Goal: Task Accomplishment & Management: Complete application form

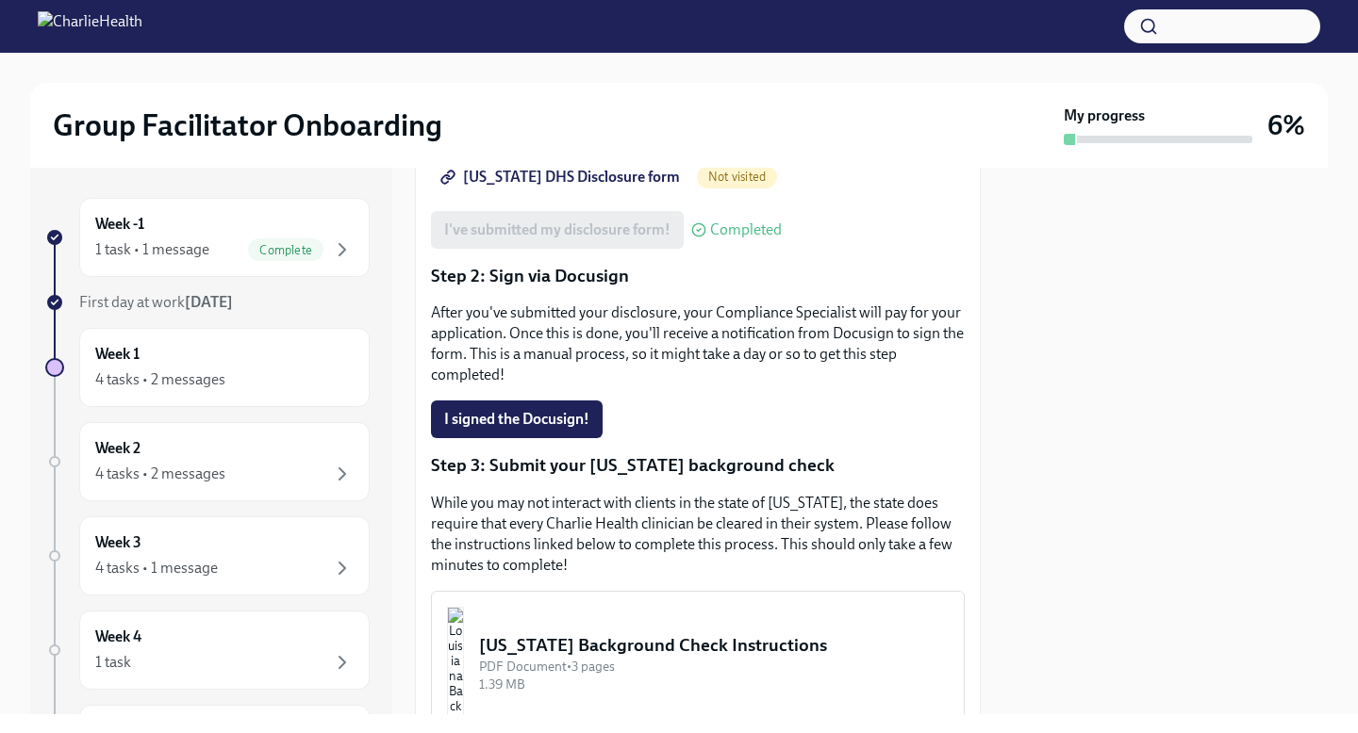
scroll to position [381, 0]
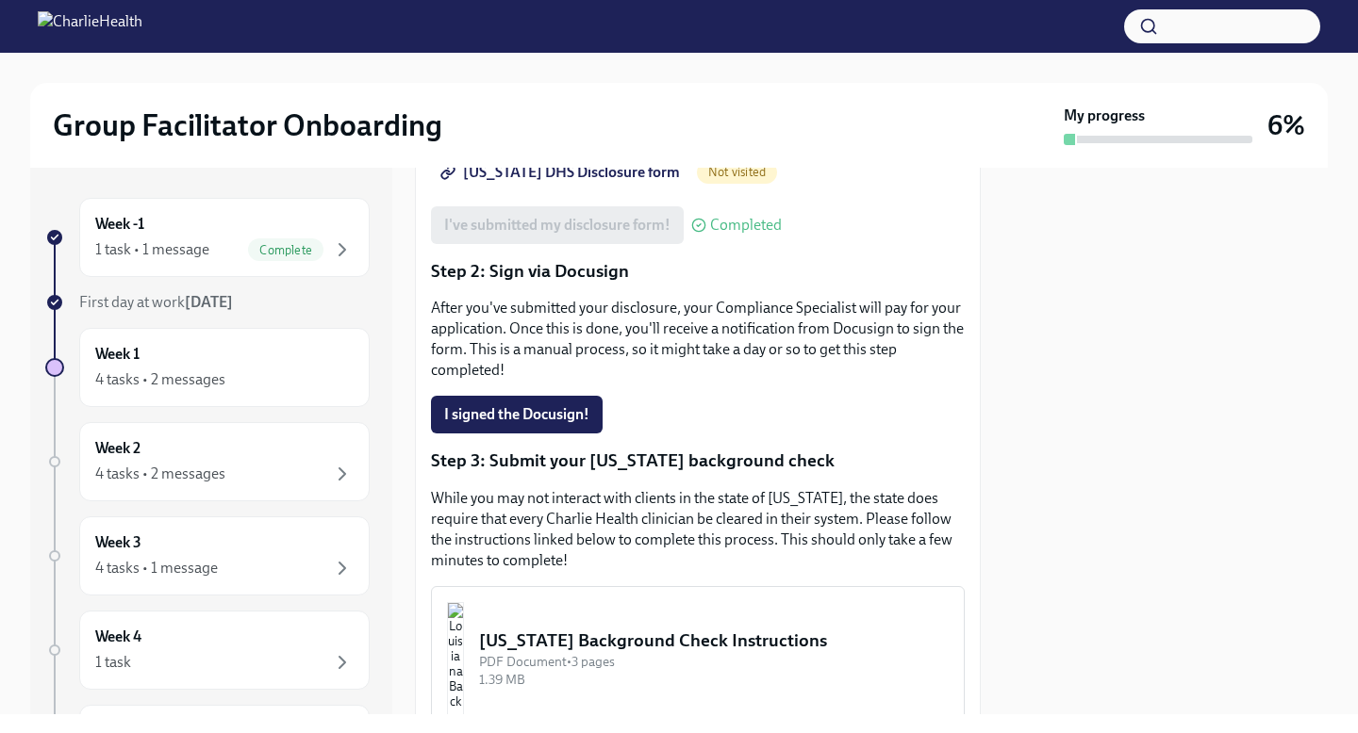
click at [530, 298] on p "After you've submitted your disclosure, your Compliance Specialist will pay for…" at bounding box center [698, 339] width 534 height 83
click at [188, 369] on div "4 tasks • 2 messages" at bounding box center [224, 380] width 258 height 23
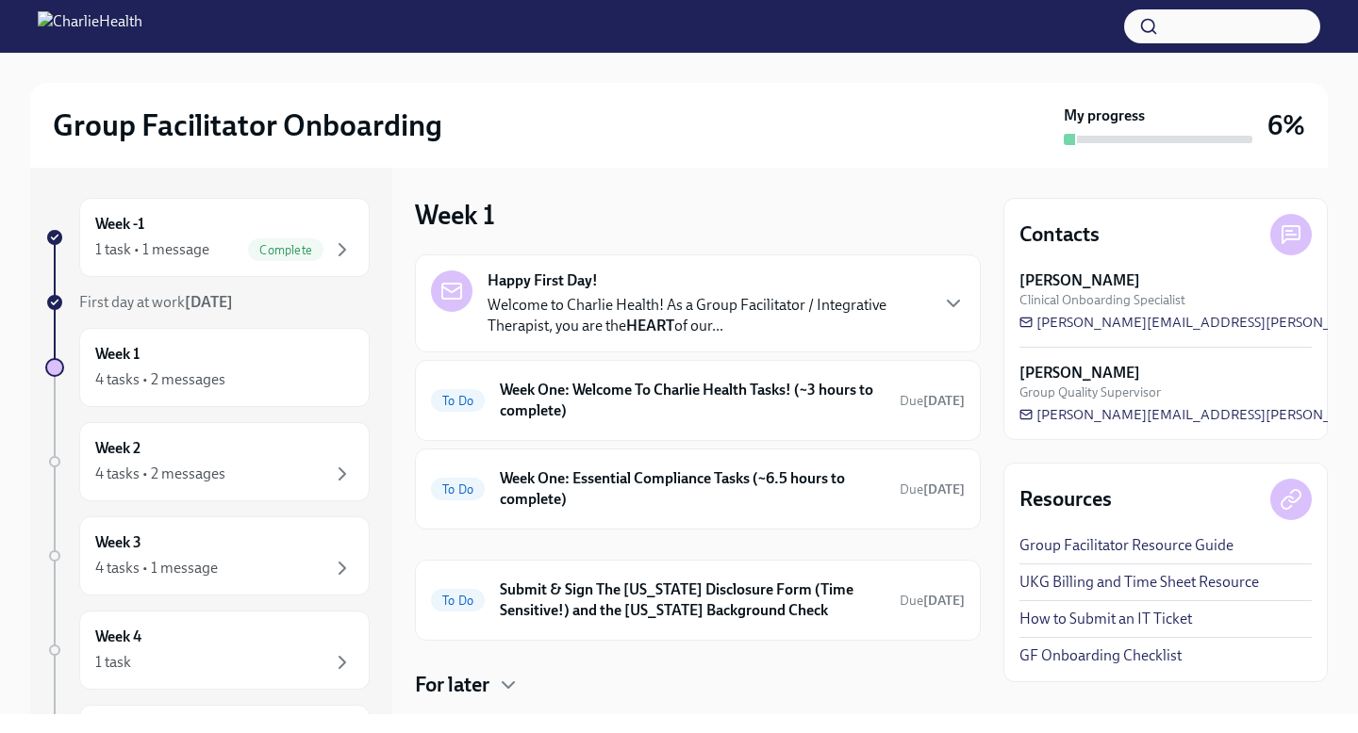
click at [1131, 295] on span "Clinical Onboarding Specialist" at bounding box center [1102, 300] width 166 height 18
click at [1062, 228] on h4 "Contacts" at bounding box center [1059, 235] width 80 height 28
click at [606, 399] on h6 "Week One: Welcome To Charlie Health Tasks! (~3 hours to complete)" at bounding box center [692, 400] width 385 height 41
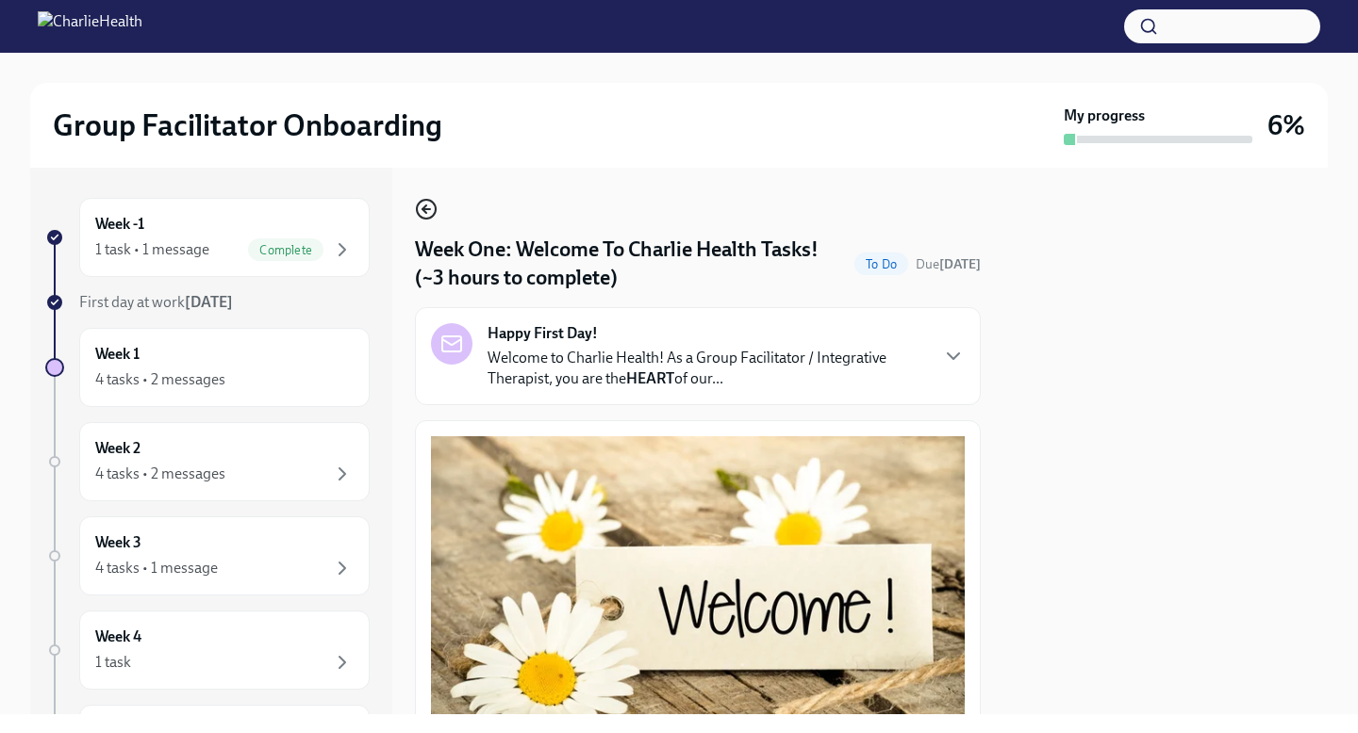
click at [415, 203] on icon "button" at bounding box center [426, 209] width 23 height 23
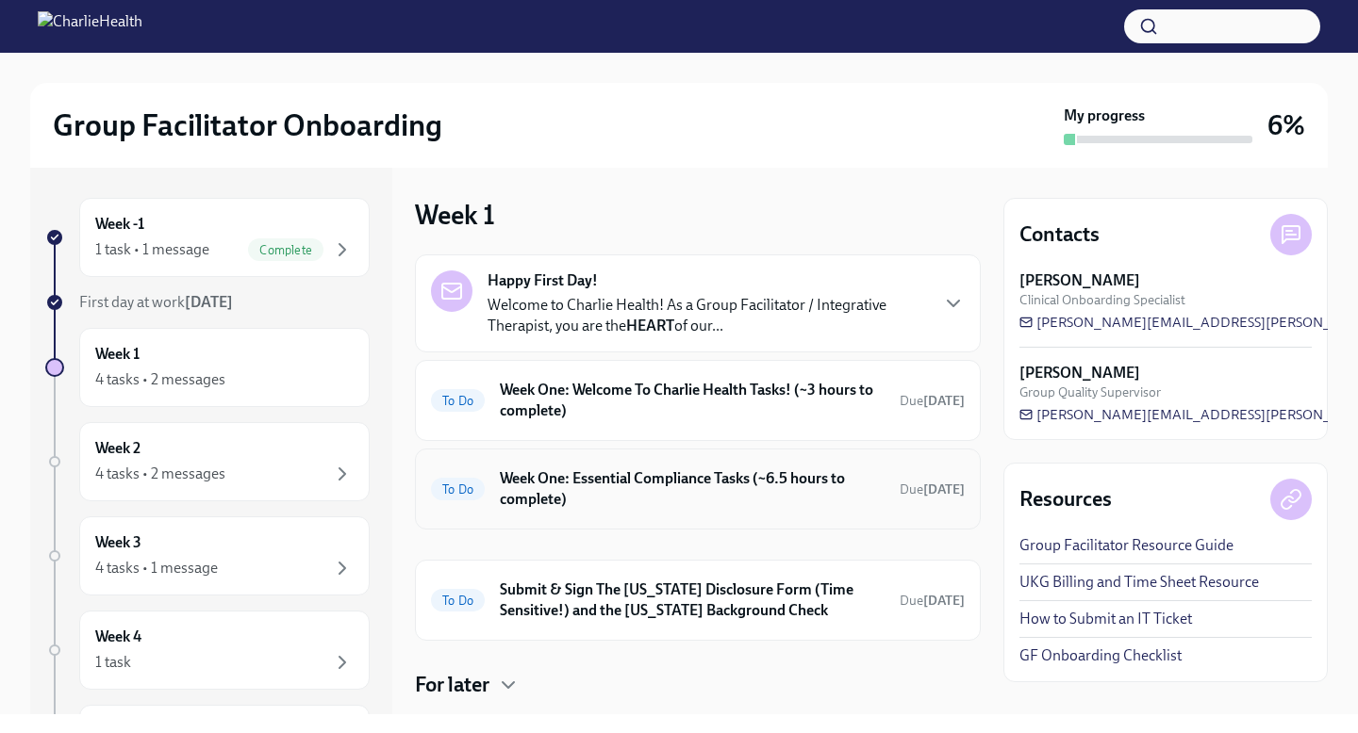
scroll to position [104, 0]
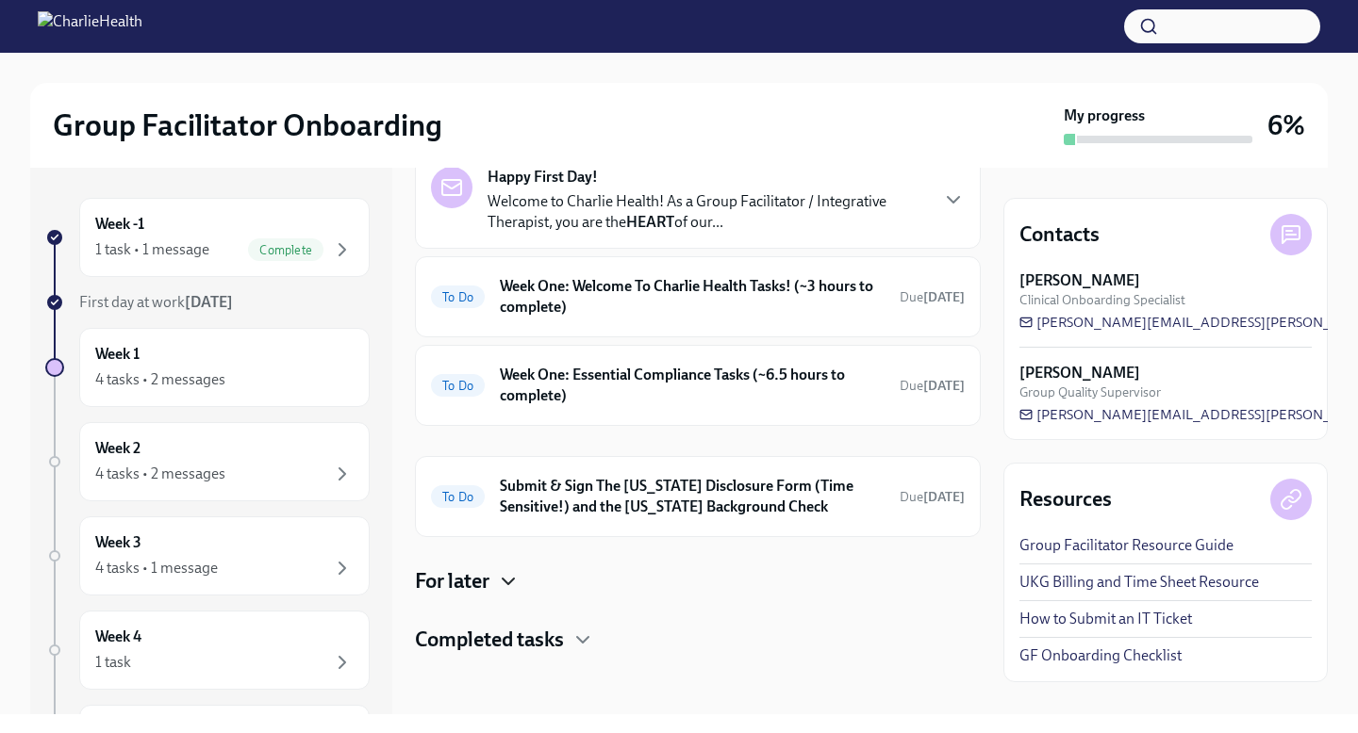
click at [506, 579] on icon "button" at bounding box center [508, 581] width 23 height 23
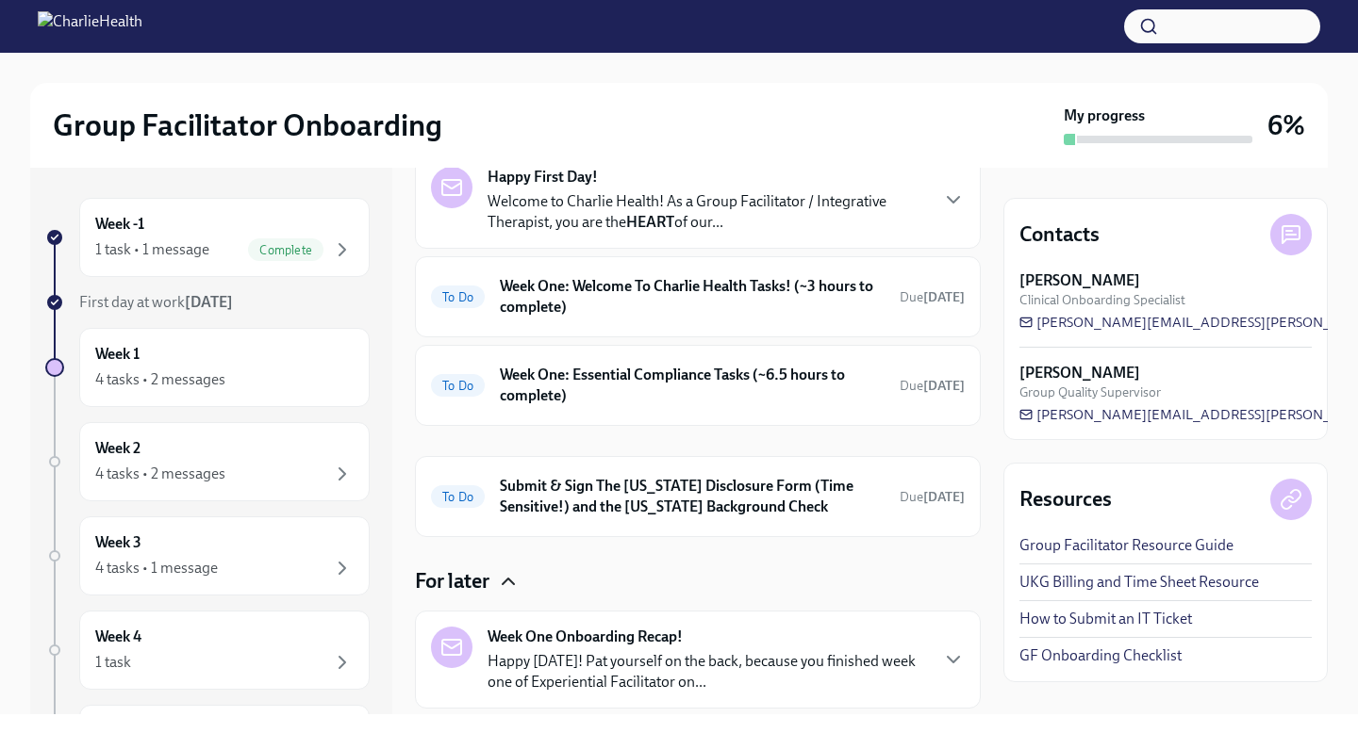
click at [506, 579] on icon "button" at bounding box center [508, 581] width 23 height 23
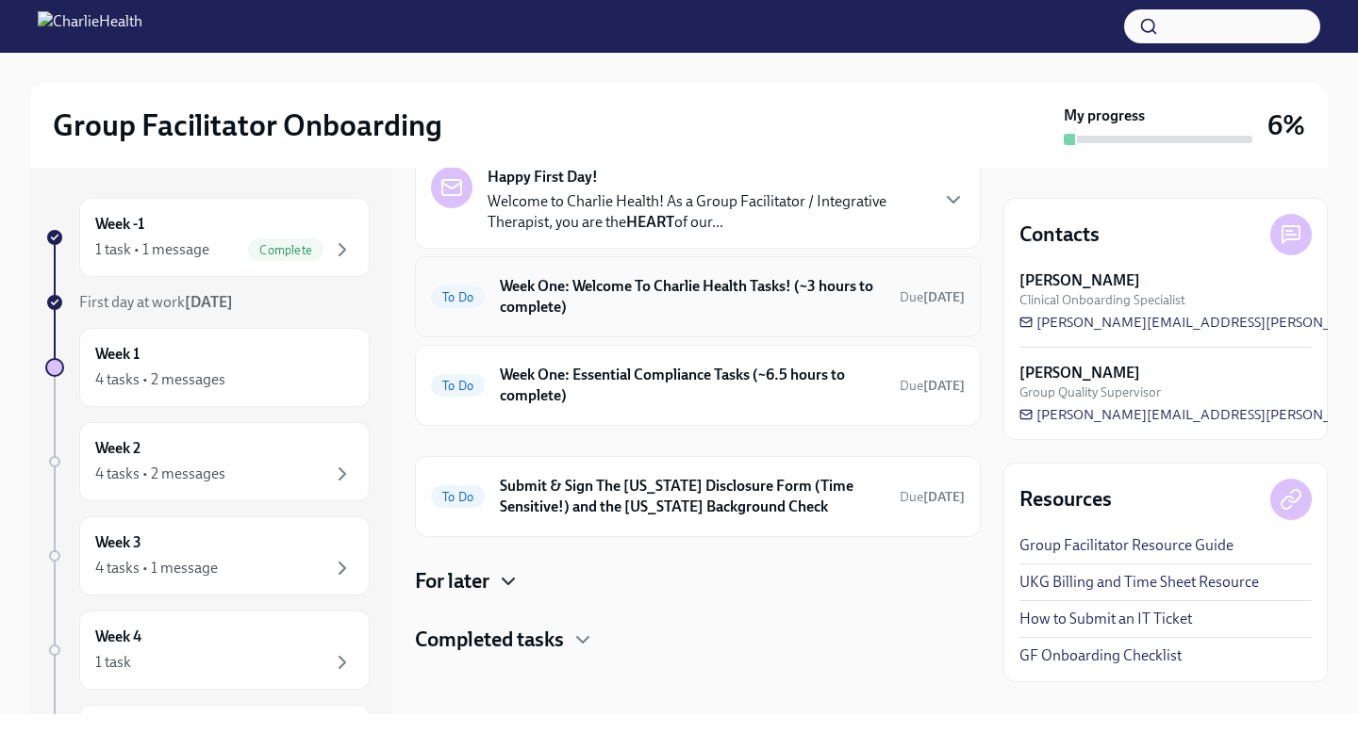
click at [604, 288] on h6 "Week One: Welcome To Charlie Health Tasks! (~3 hours to complete)" at bounding box center [692, 296] width 385 height 41
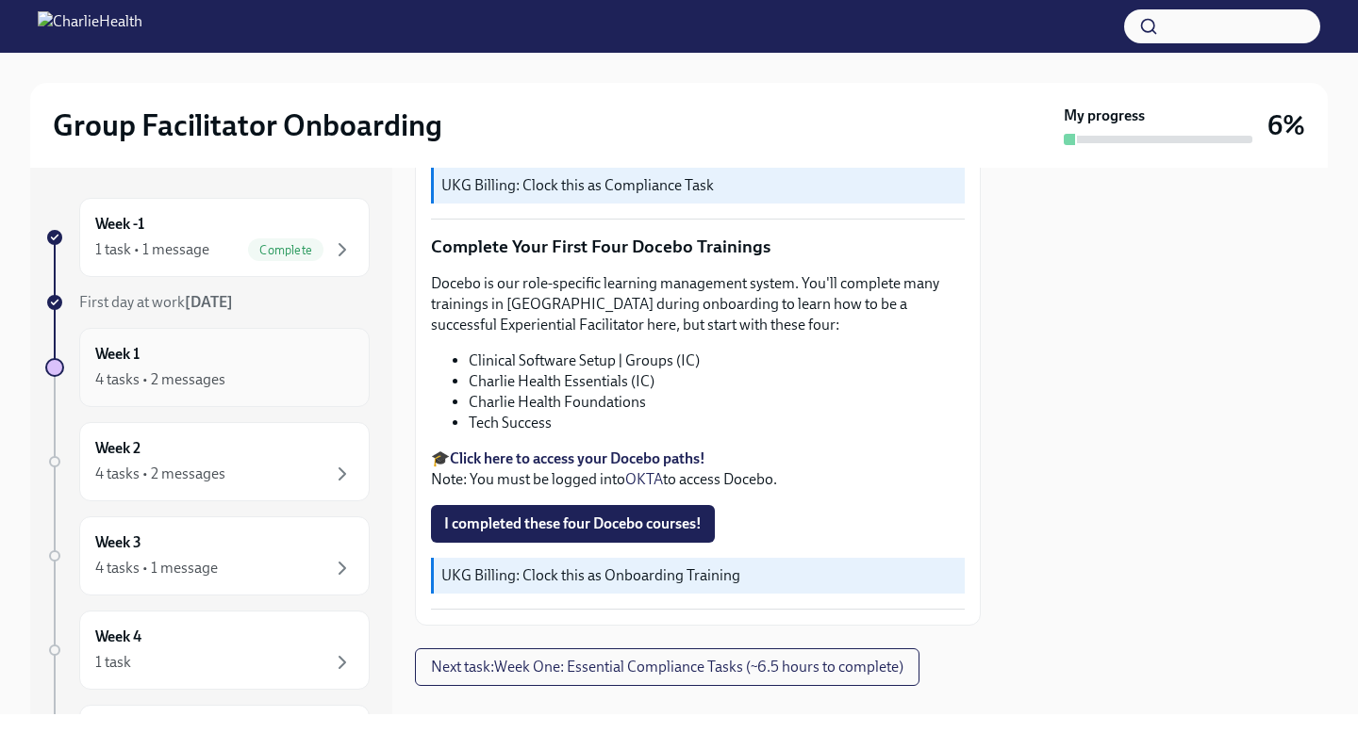
scroll to position [2402, 0]
click at [218, 370] on div "4 tasks • 2 messages" at bounding box center [160, 380] width 130 height 21
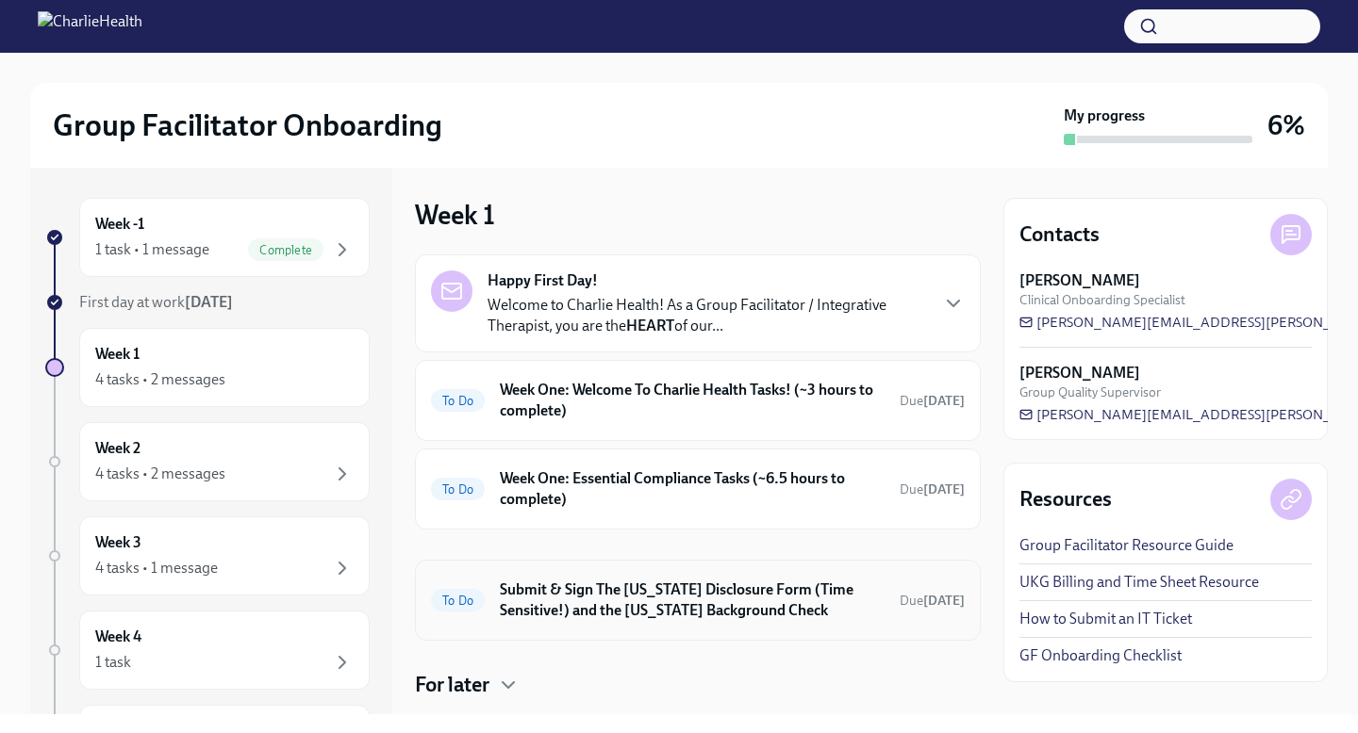
click at [601, 569] on div "To Do Submit & Sign The [US_STATE] Disclosure Form (Time Sensitive!) and the [U…" at bounding box center [698, 600] width 566 height 81
click at [602, 578] on div "To Do Submit & Sign The [US_STATE] Disclosure Form (Time Sensitive!) and the [U…" at bounding box center [698, 600] width 534 height 49
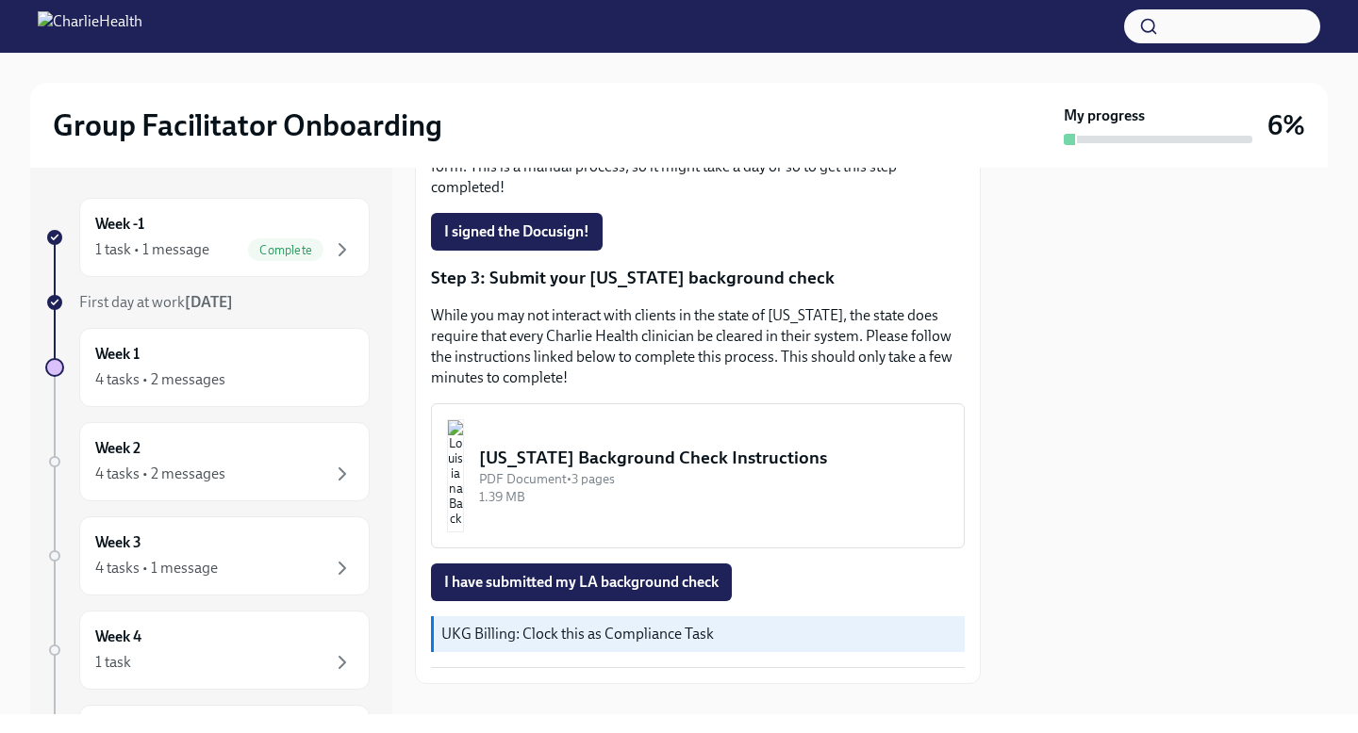
scroll to position [565, 0]
click at [636, 445] on div "[US_STATE] Background Check Instructions" at bounding box center [713, 457] width 469 height 25
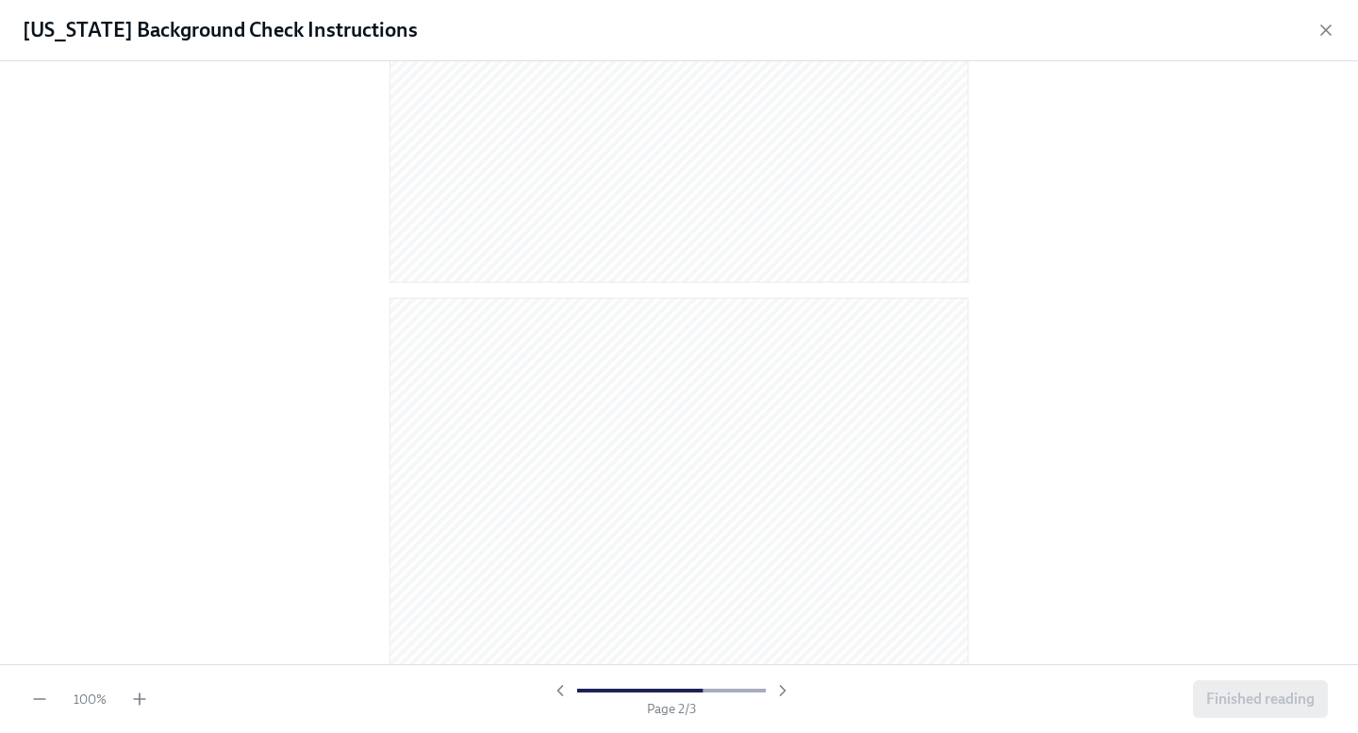
scroll to position [155, 0]
click at [1324, 21] on icon "button" at bounding box center [1325, 30] width 19 height 19
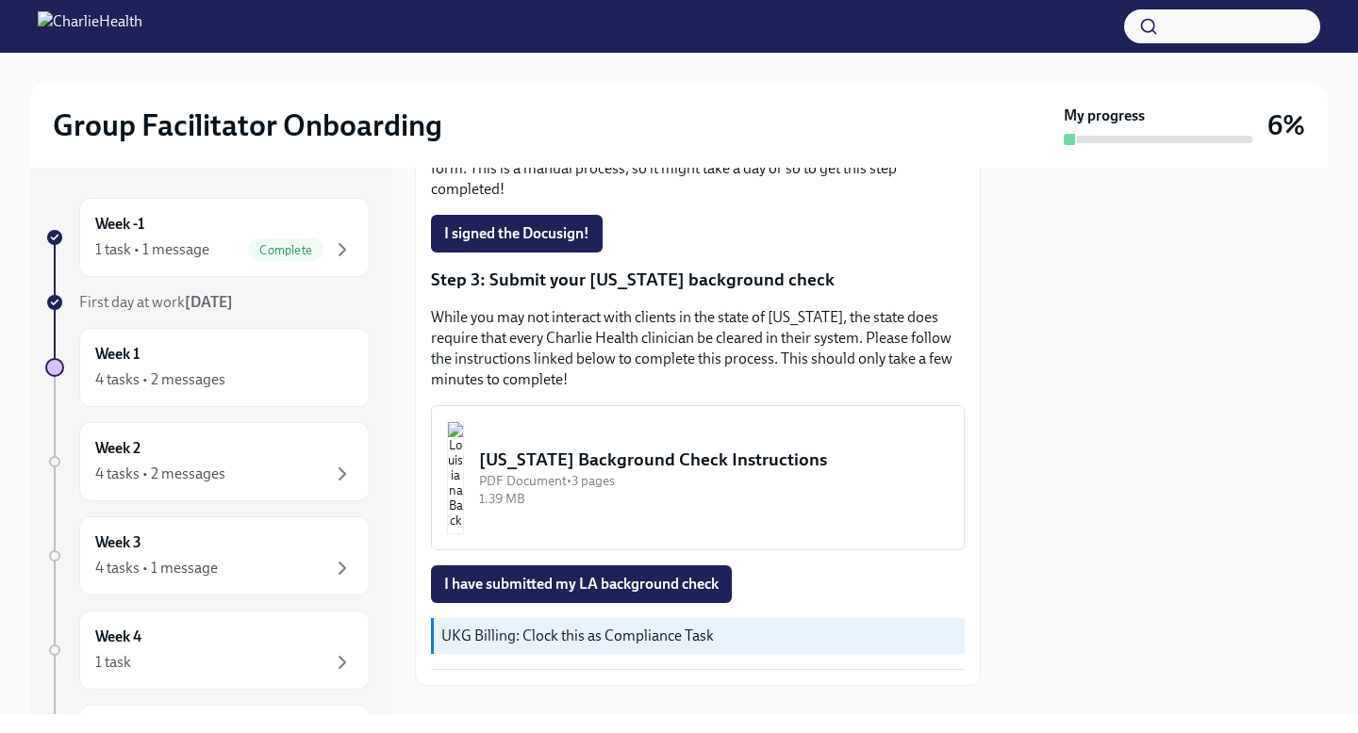
scroll to position [561, 0]
click at [523, 576] on span "I have submitted my LA background check" at bounding box center [581, 585] width 274 height 19
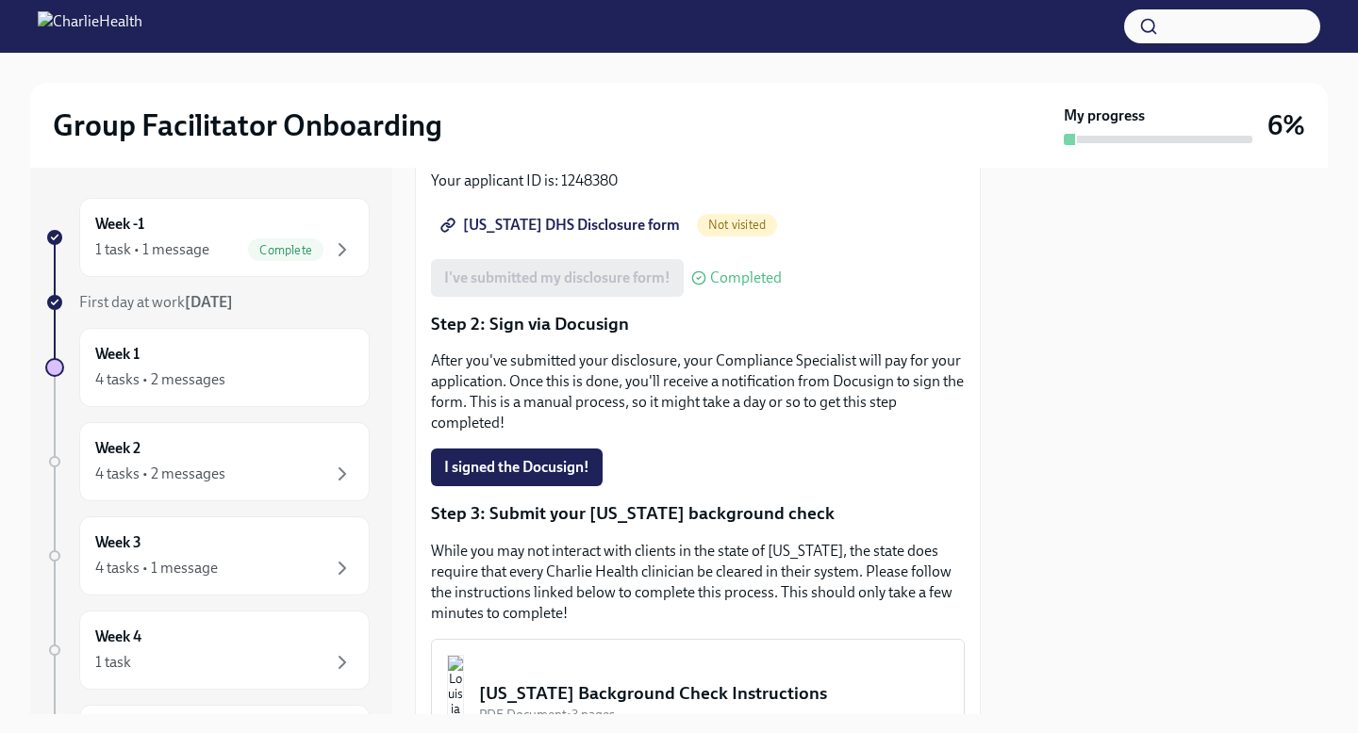
scroll to position [0, 0]
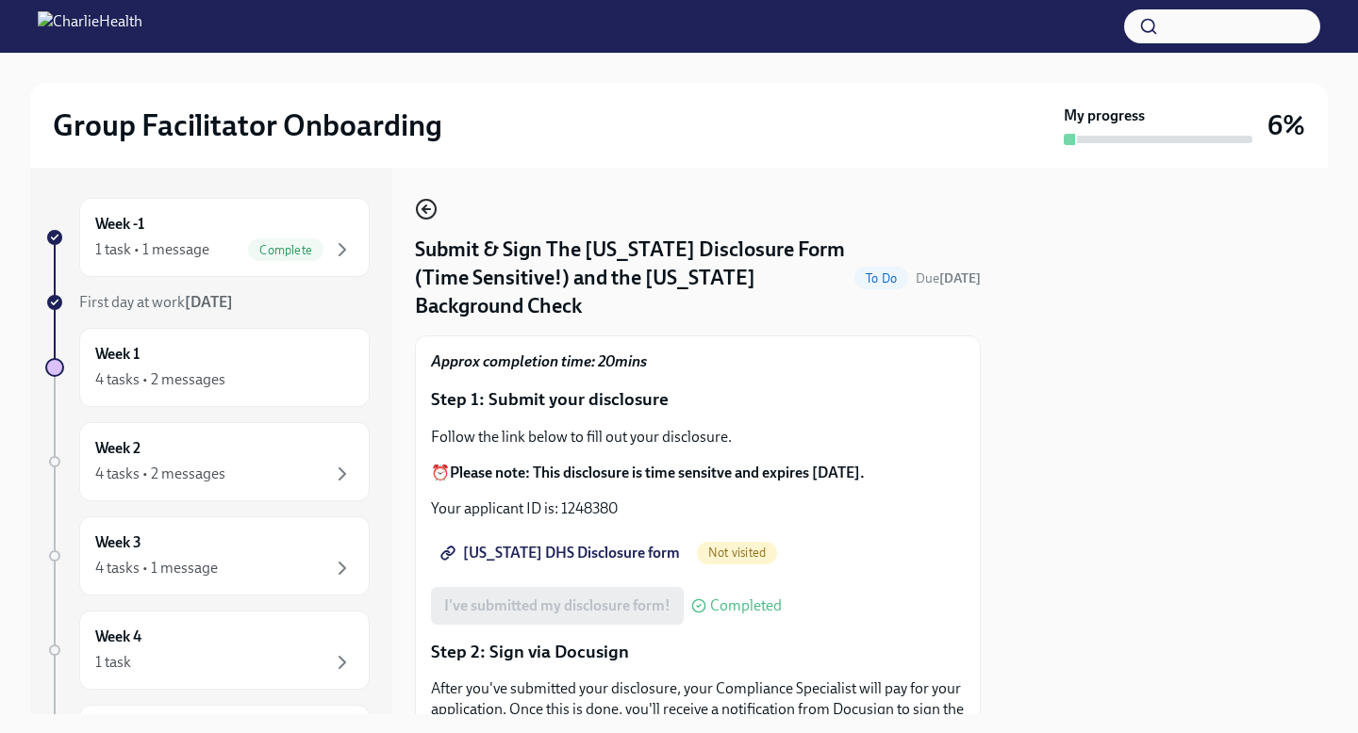
click at [421, 214] on icon "button" at bounding box center [426, 209] width 23 height 23
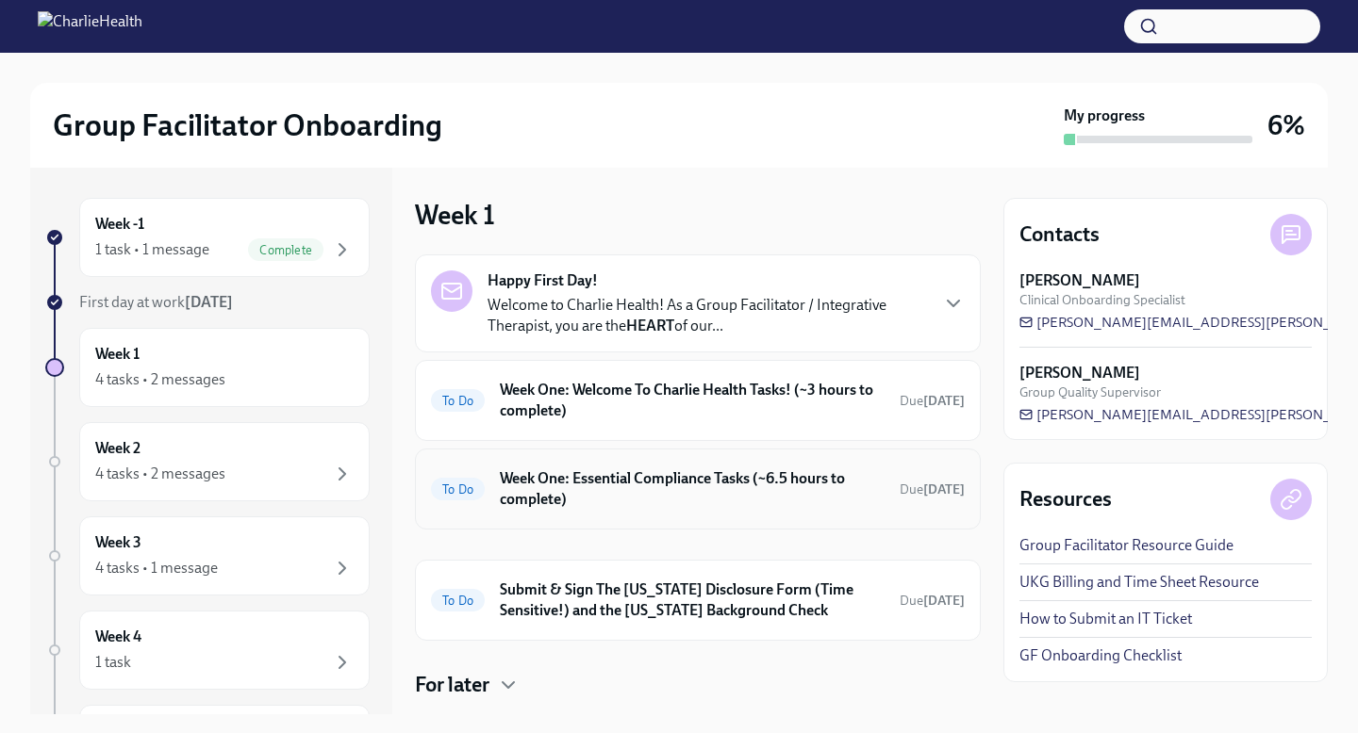
click at [568, 457] on div "To Do Week One: Essential Compliance Tasks (~6.5 hours to complete) Due [DATE]" at bounding box center [698, 489] width 566 height 81
click at [574, 573] on div "To Do Submit & Sign The [US_STATE] Disclosure Form (Time Sensitive!) and the [U…" at bounding box center [698, 600] width 566 height 81
click at [576, 596] on h6 "Submit & Sign The [US_STATE] Disclosure Form (Time Sensitive!) and the [US_STAT…" at bounding box center [692, 600] width 385 height 41
